Goal: Information Seeking & Learning: Learn about a topic

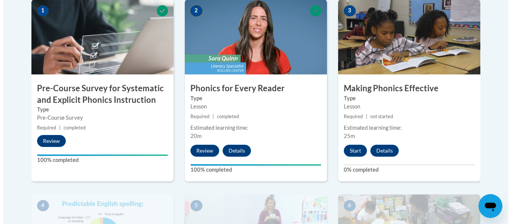
scroll to position [263, 0]
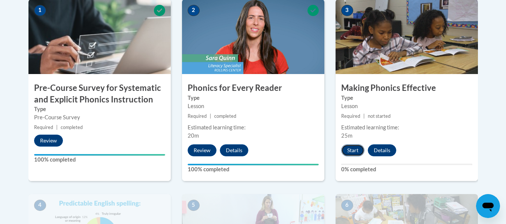
click at [354, 149] on button "Start" at bounding box center [352, 150] width 23 height 12
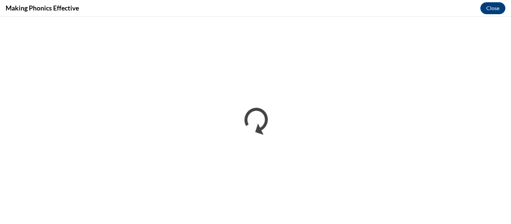
scroll to position [0, 0]
